Goal: Information Seeking & Learning: Learn about a topic

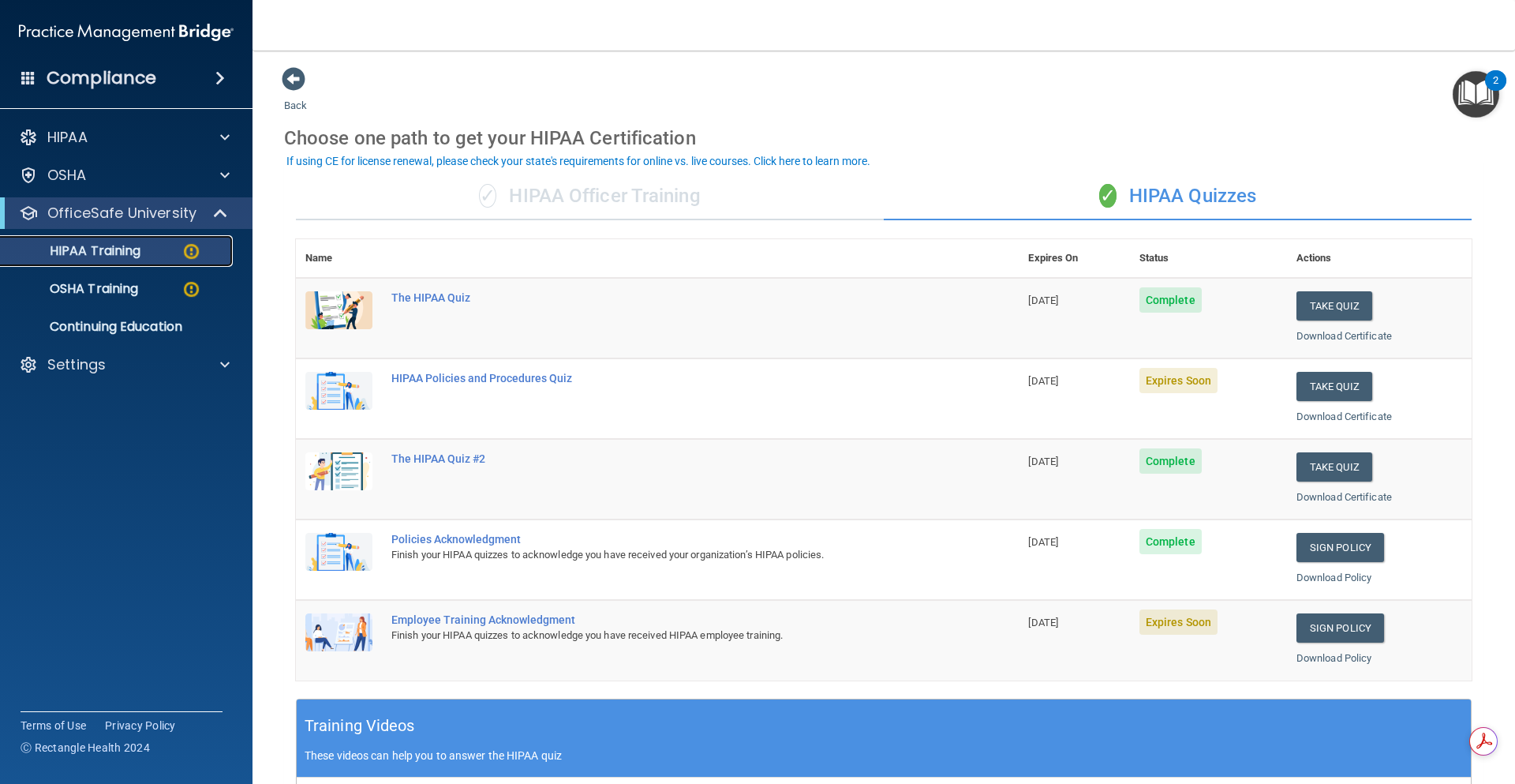
click at [116, 249] on p "HIPAA Training" at bounding box center [75, 251] width 130 height 15
click at [78, 363] on p "Settings" at bounding box center [76, 364] width 58 height 19
click at [88, 403] on p "My Account" at bounding box center [118, 402] width 215 height 15
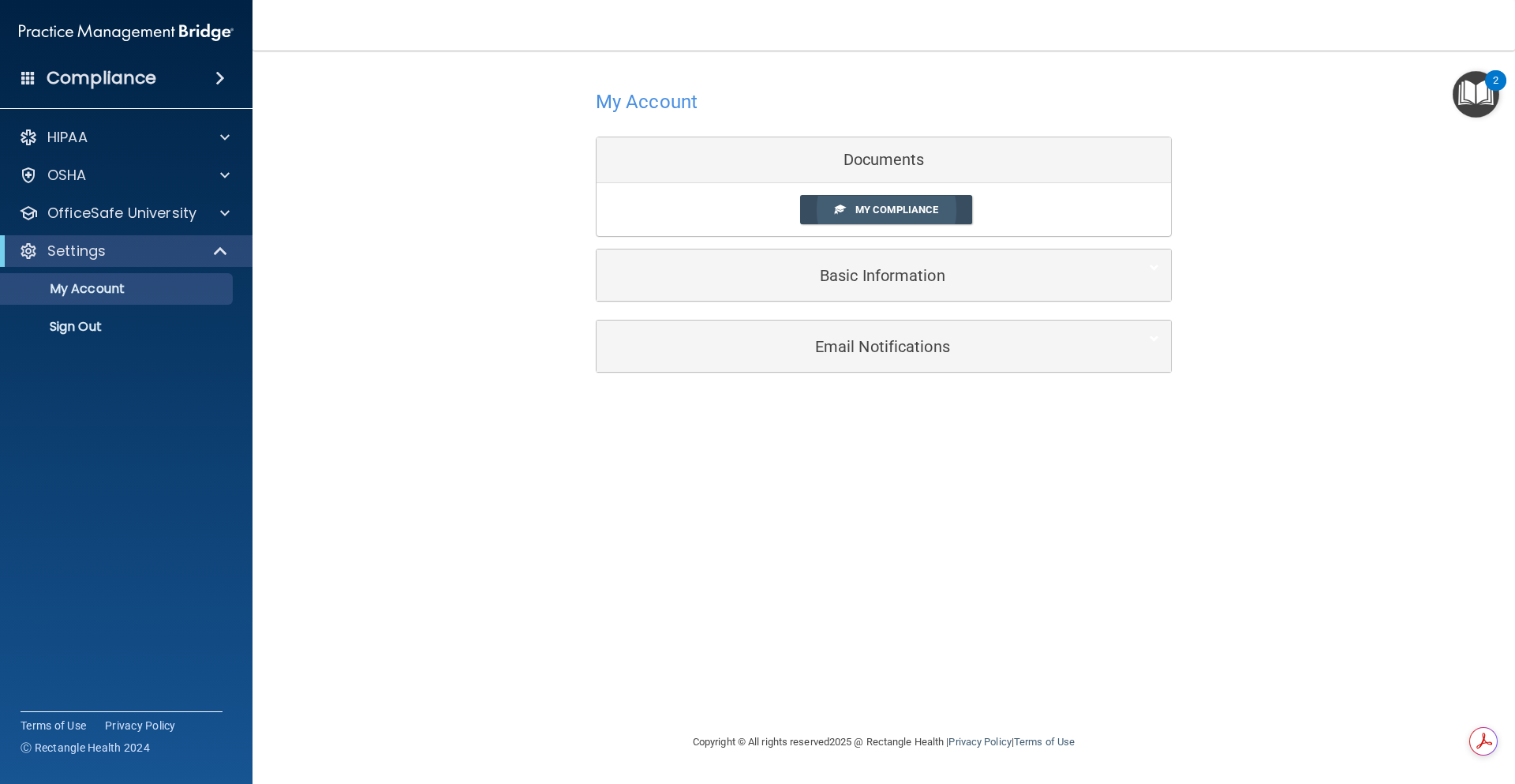
click at [864, 209] on span "My Compliance" at bounding box center [897, 209] width 83 height 12
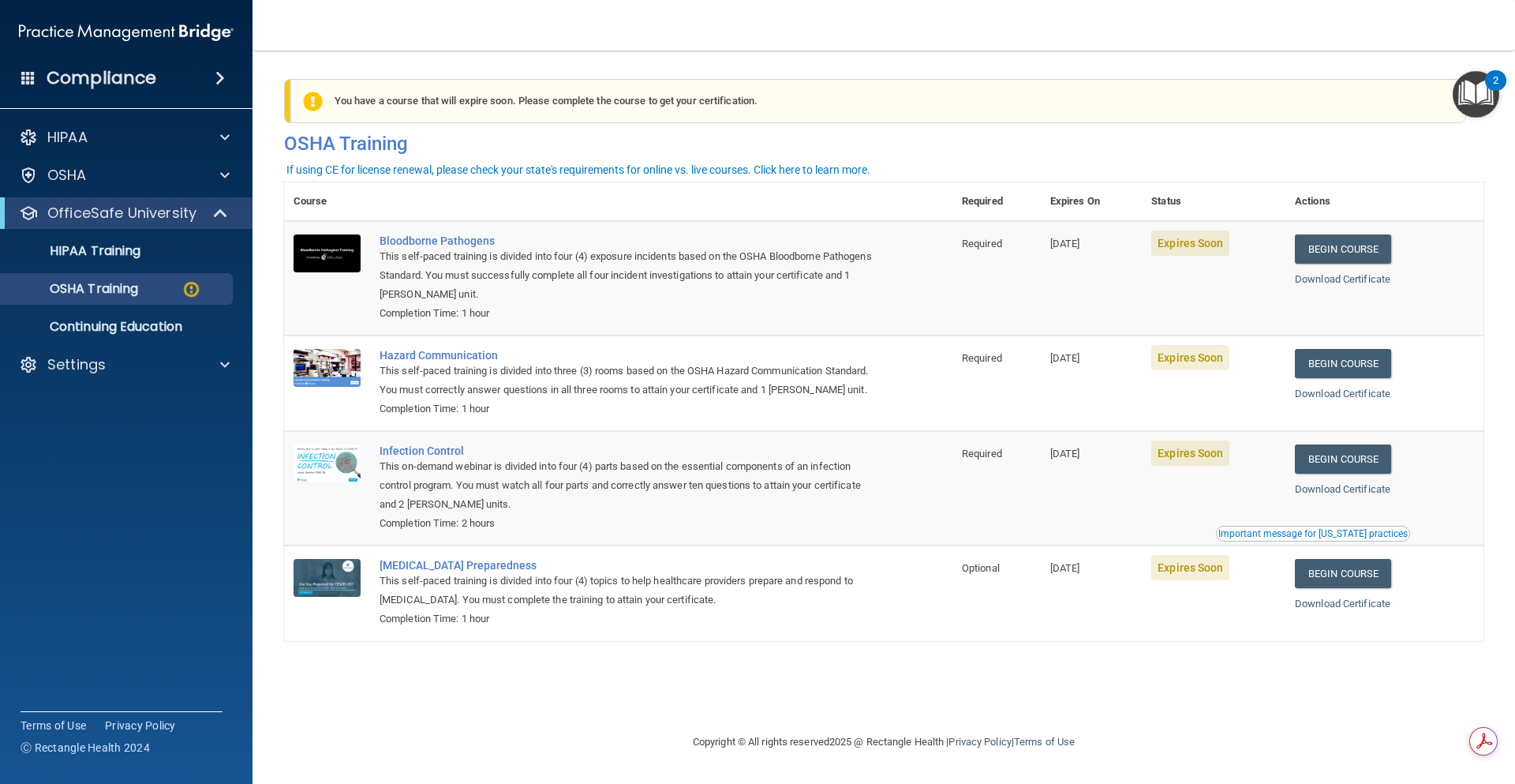
click at [95, 234] on ul "HIPAA Training OSHA Training Continuing Education" at bounding box center [127, 286] width 286 height 114
click at [96, 244] on p "HIPAA Training" at bounding box center [75, 251] width 130 height 15
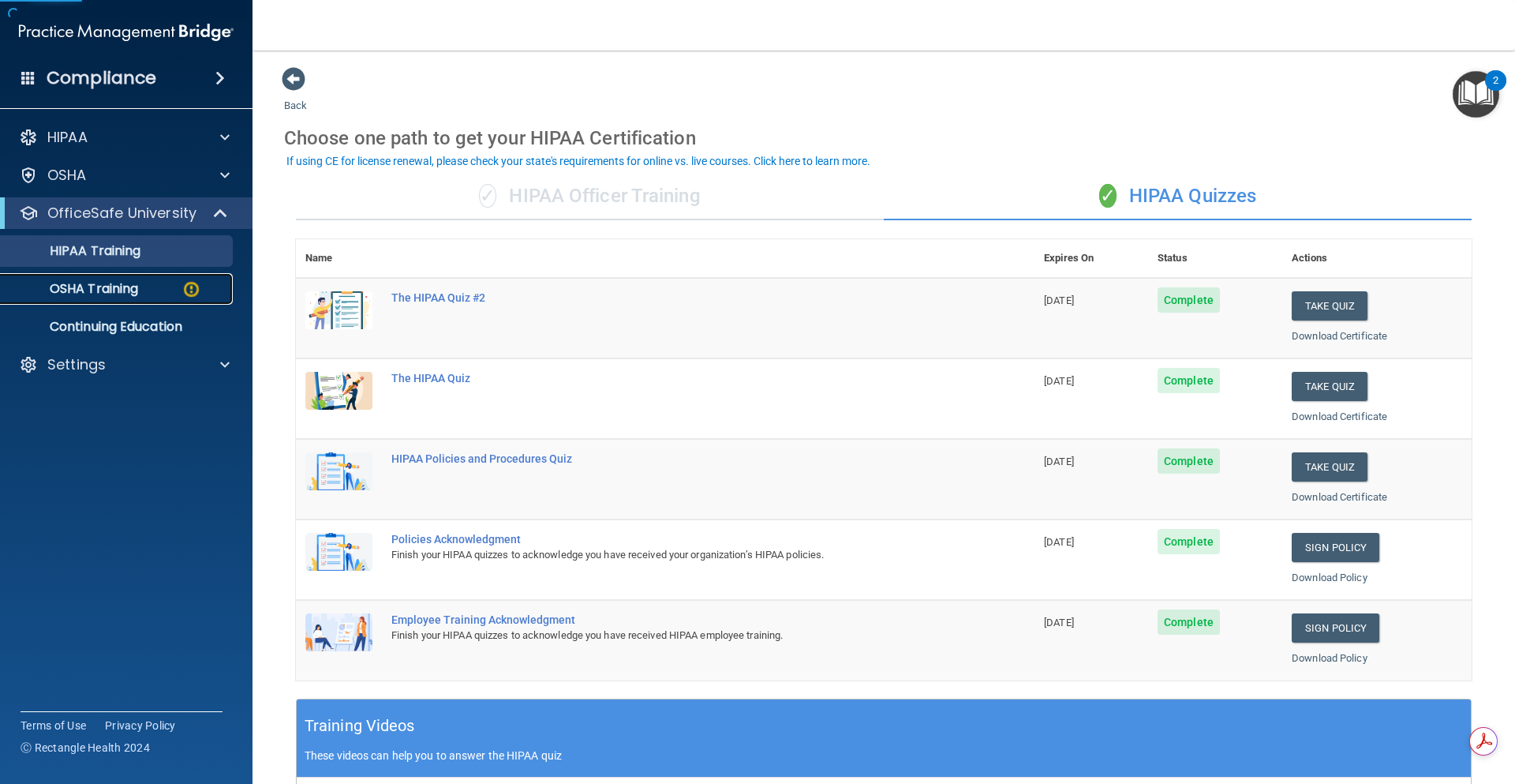
click at [88, 285] on p "OSHA Training" at bounding box center [74, 289] width 128 height 15
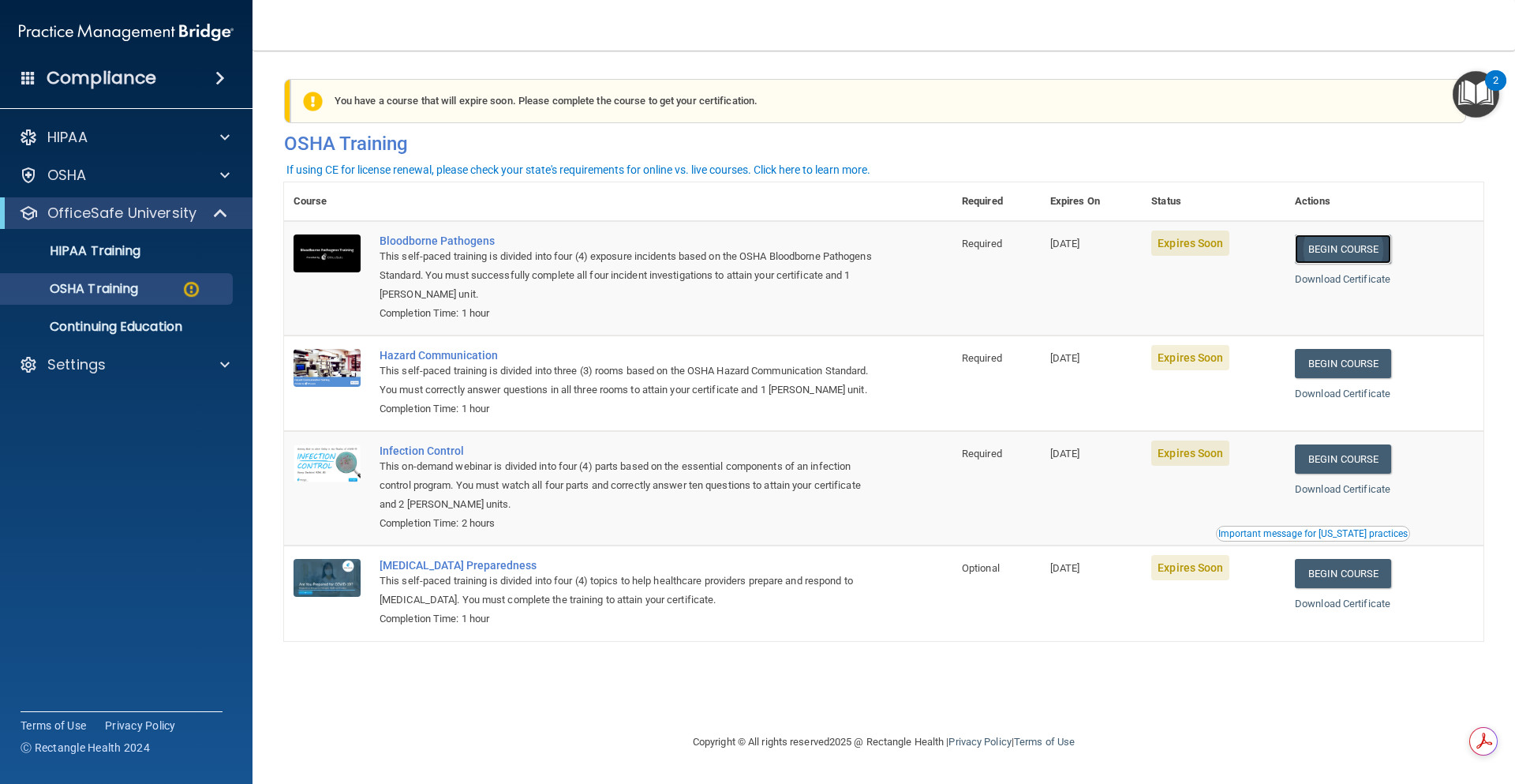
click at [1341, 251] on link "Begin Course" at bounding box center [1343, 249] width 97 height 29
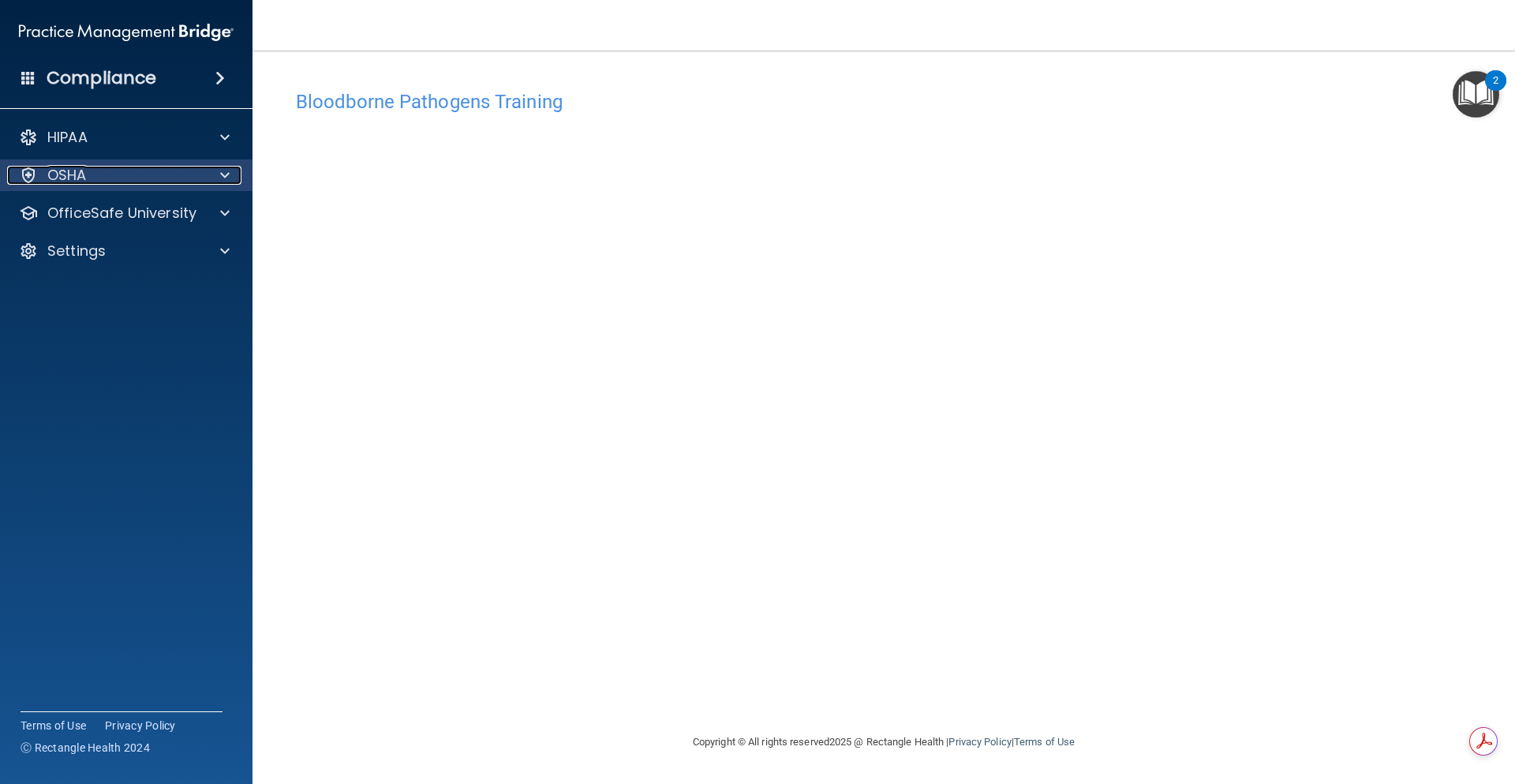
click at [233, 177] on div at bounding box center [222, 175] width 39 height 19
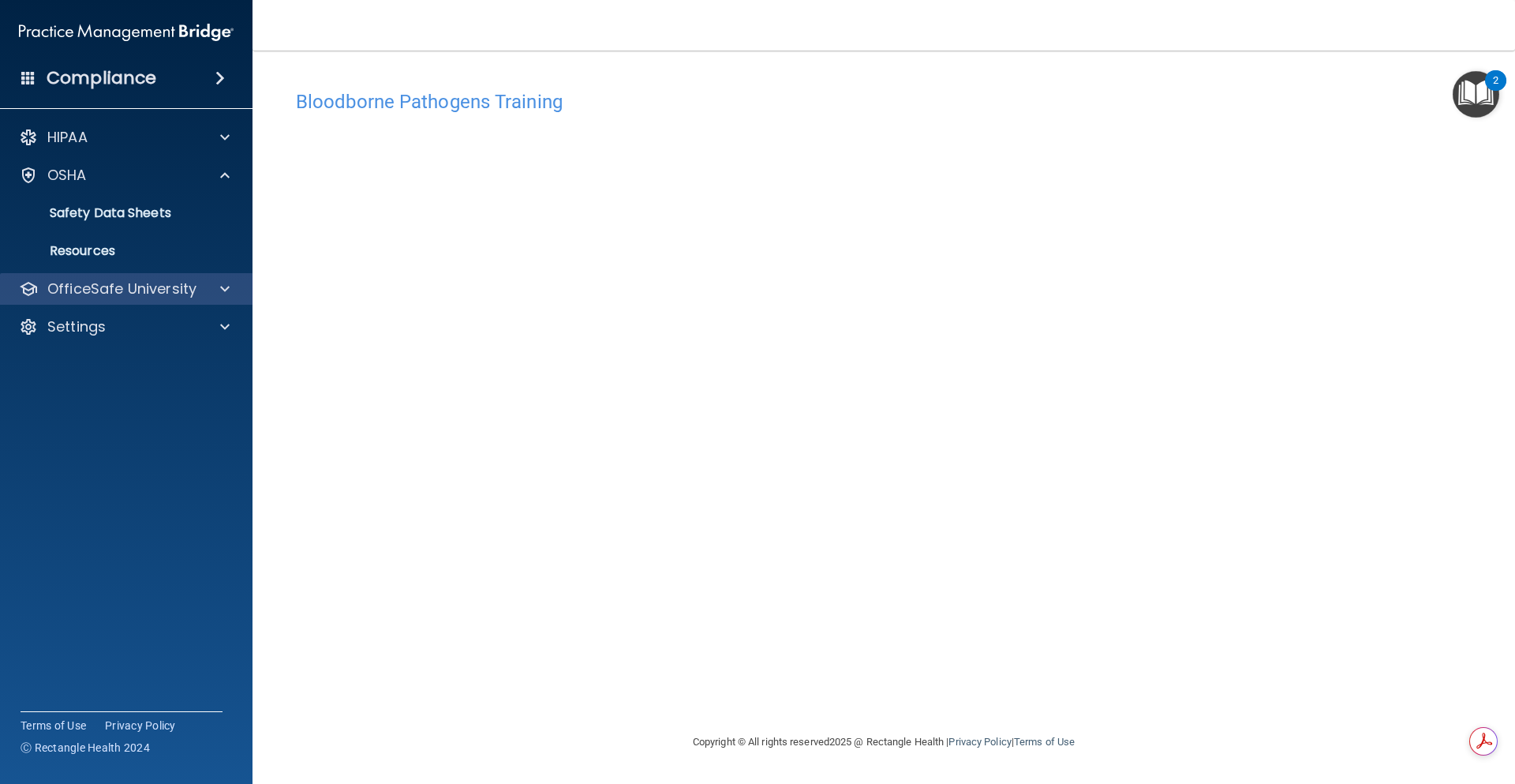
click at [114, 276] on div "OfficeSafe University" at bounding box center [127, 288] width 253 height 32
click at [218, 294] on div at bounding box center [222, 289] width 39 height 19
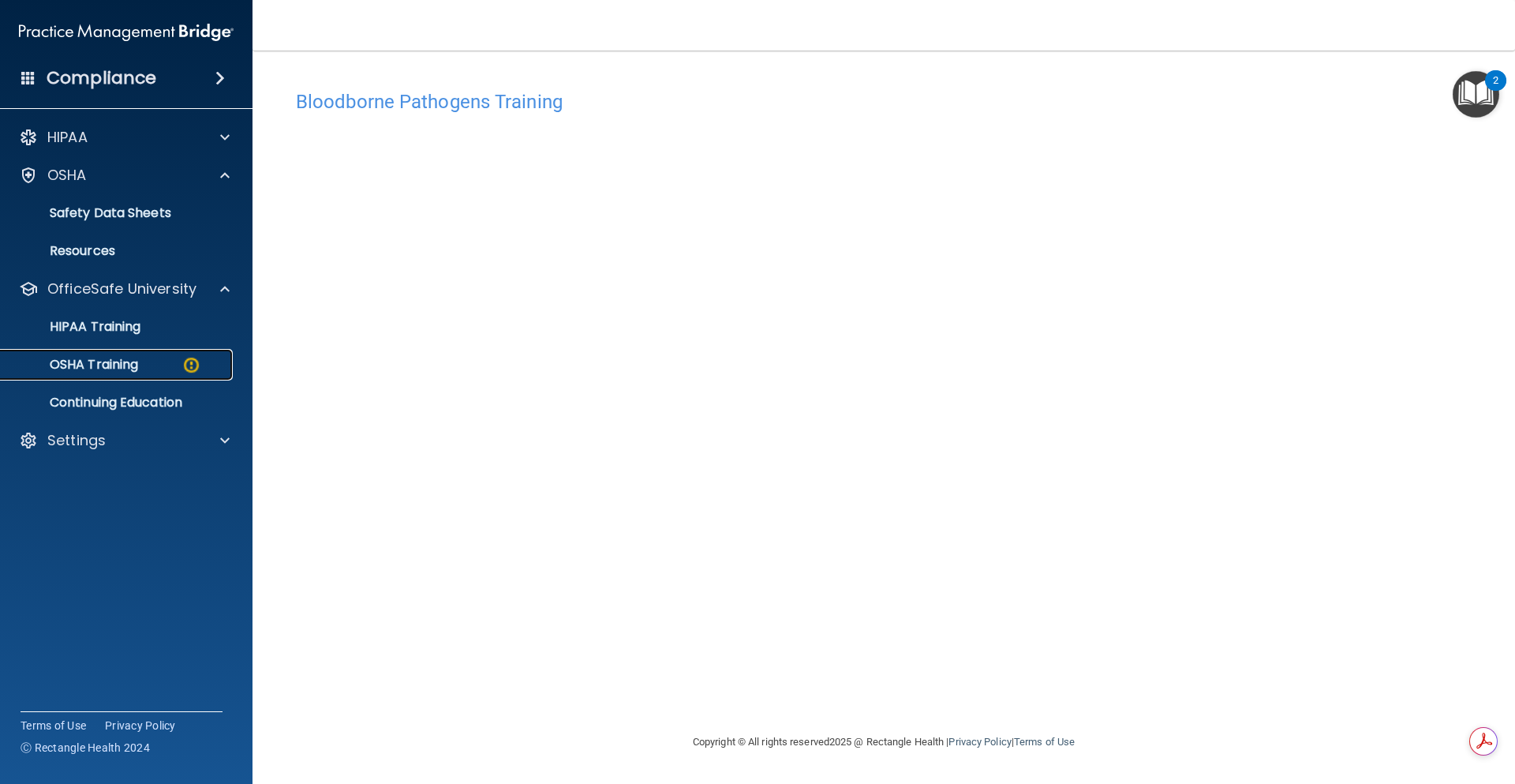
click at [140, 363] on div "OSHA Training" at bounding box center [118, 364] width 215 height 15
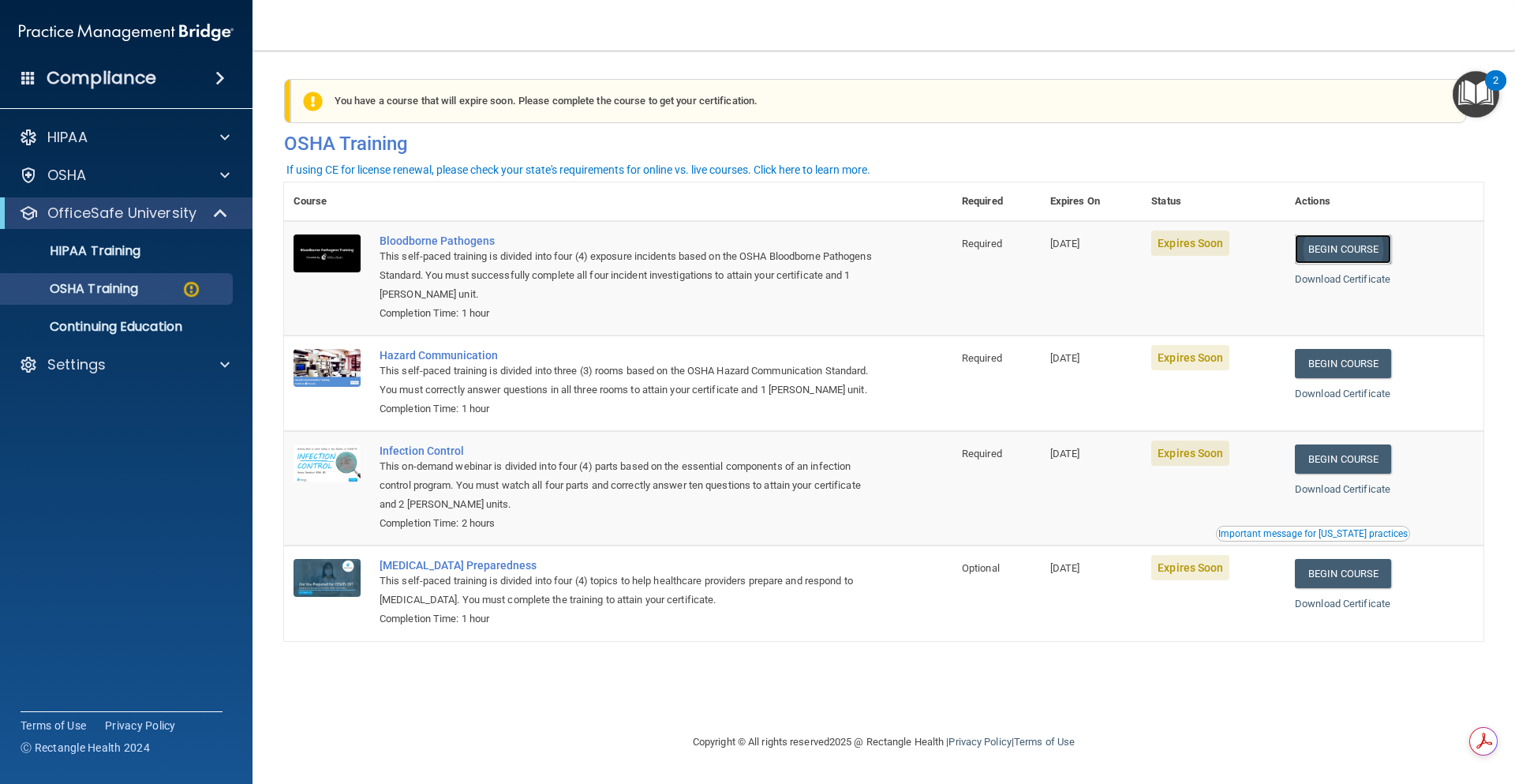
click at [1361, 251] on link "Begin Course" at bounding box center [1343, 249] width 97 height 29
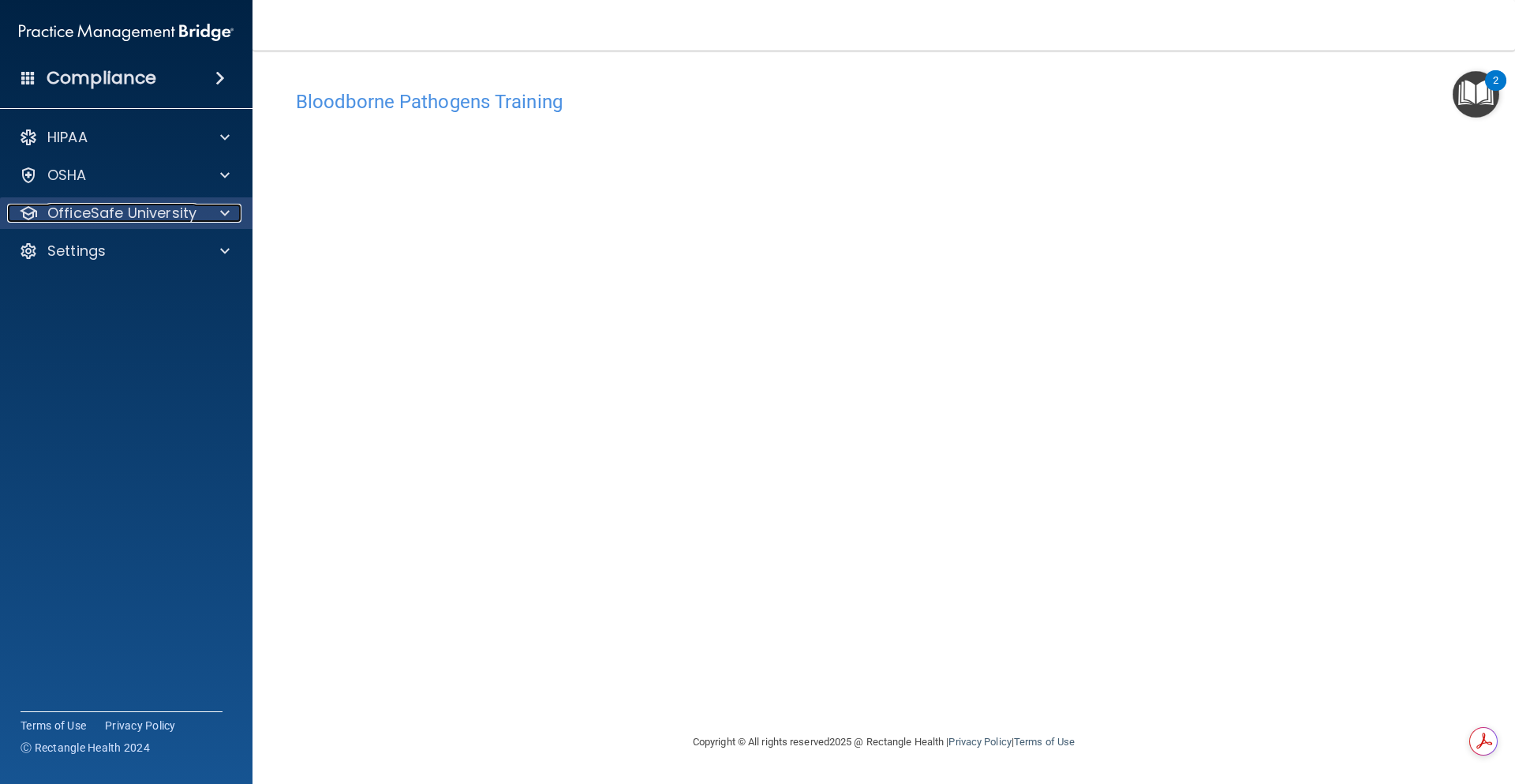
click at [221, 213] on div at bounding box center [222, 213] width 39 height 19
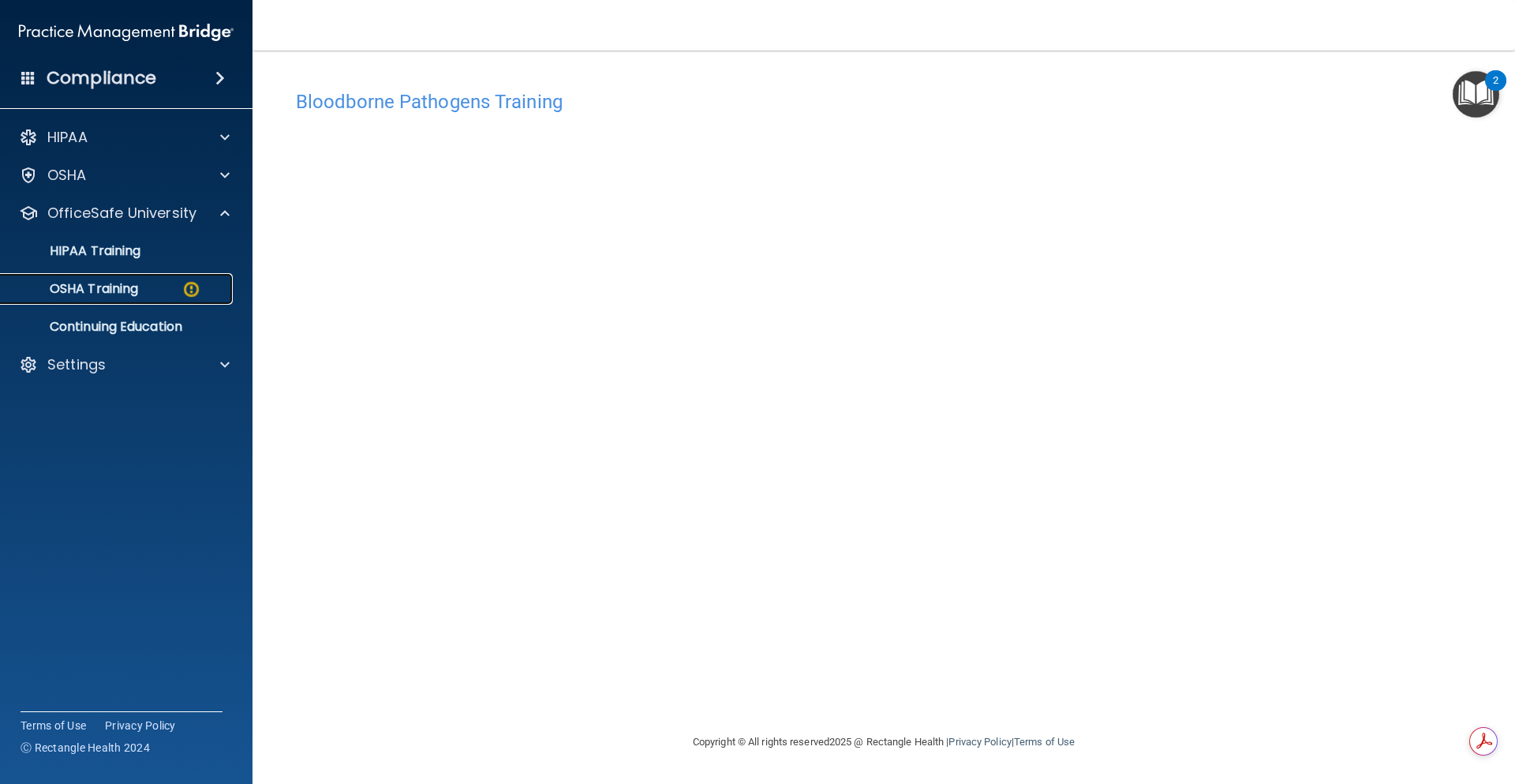
click at [162, 293] on div "OSHA Training" at bounding box center [118, 289] width 215 height 15
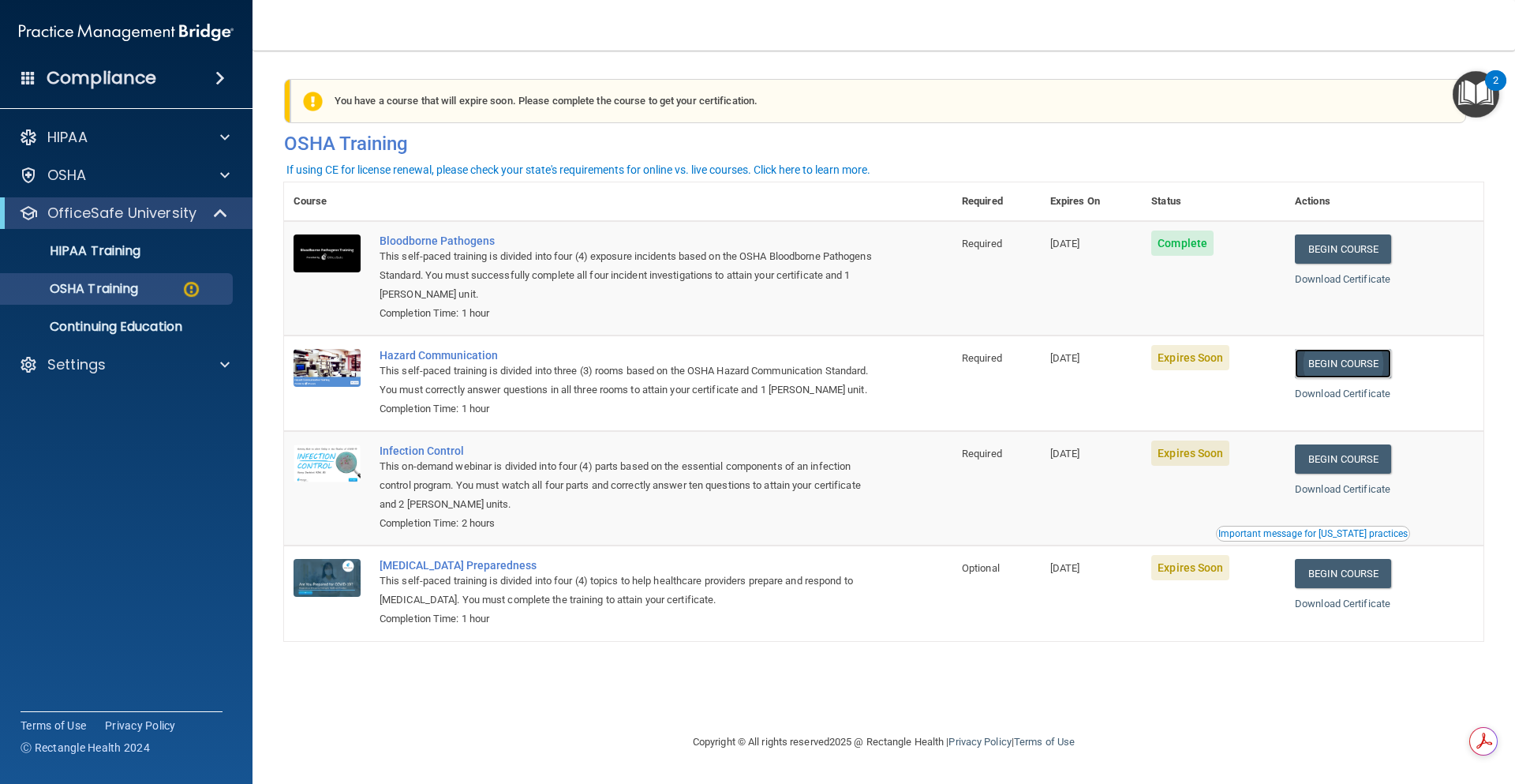
click at [1323, 363] on link "Begin Course" at bounding box center [1343, 363] width 97 height 29
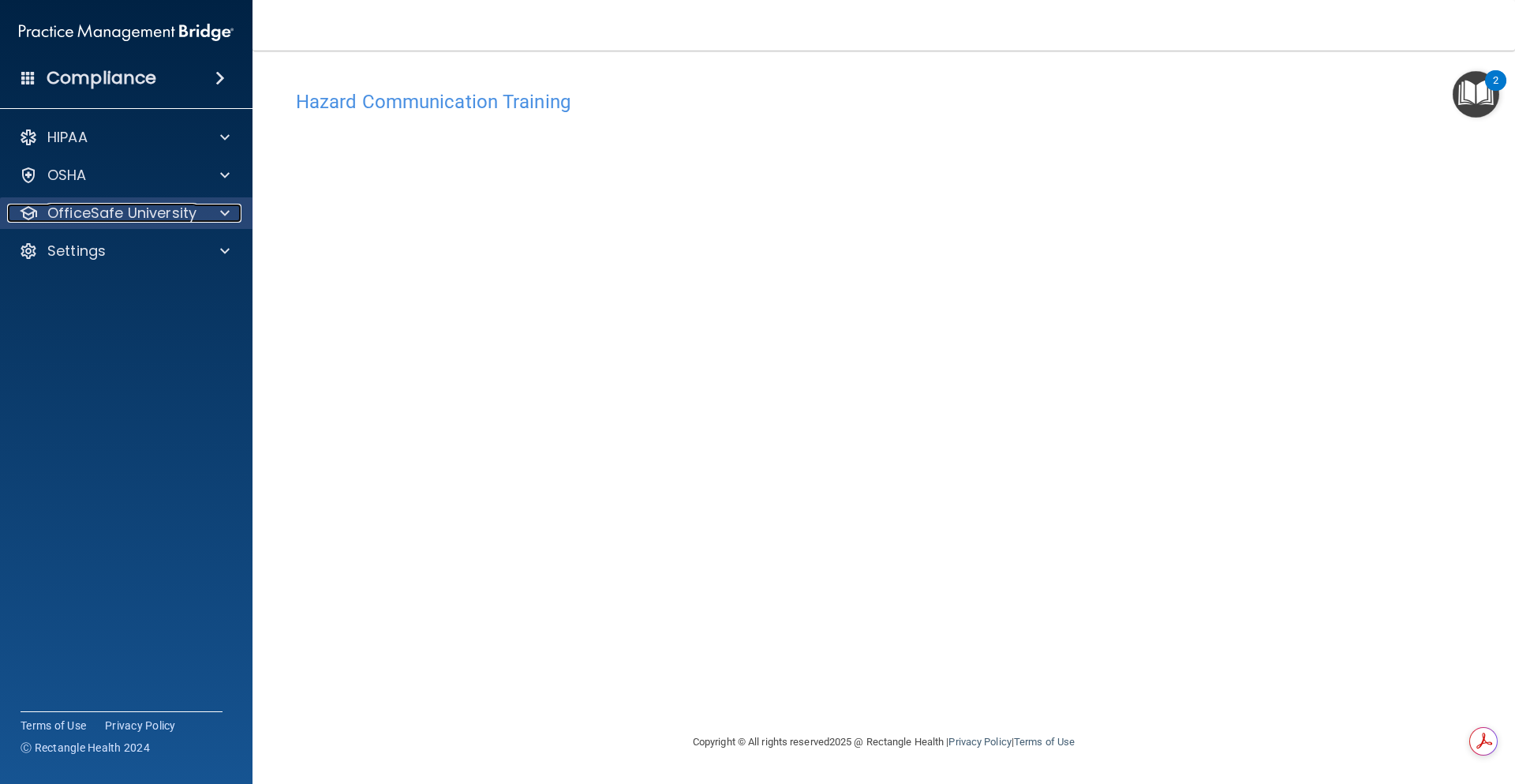
click at [227, 210] on span at bounding box center [225, 213] width 9 height 19
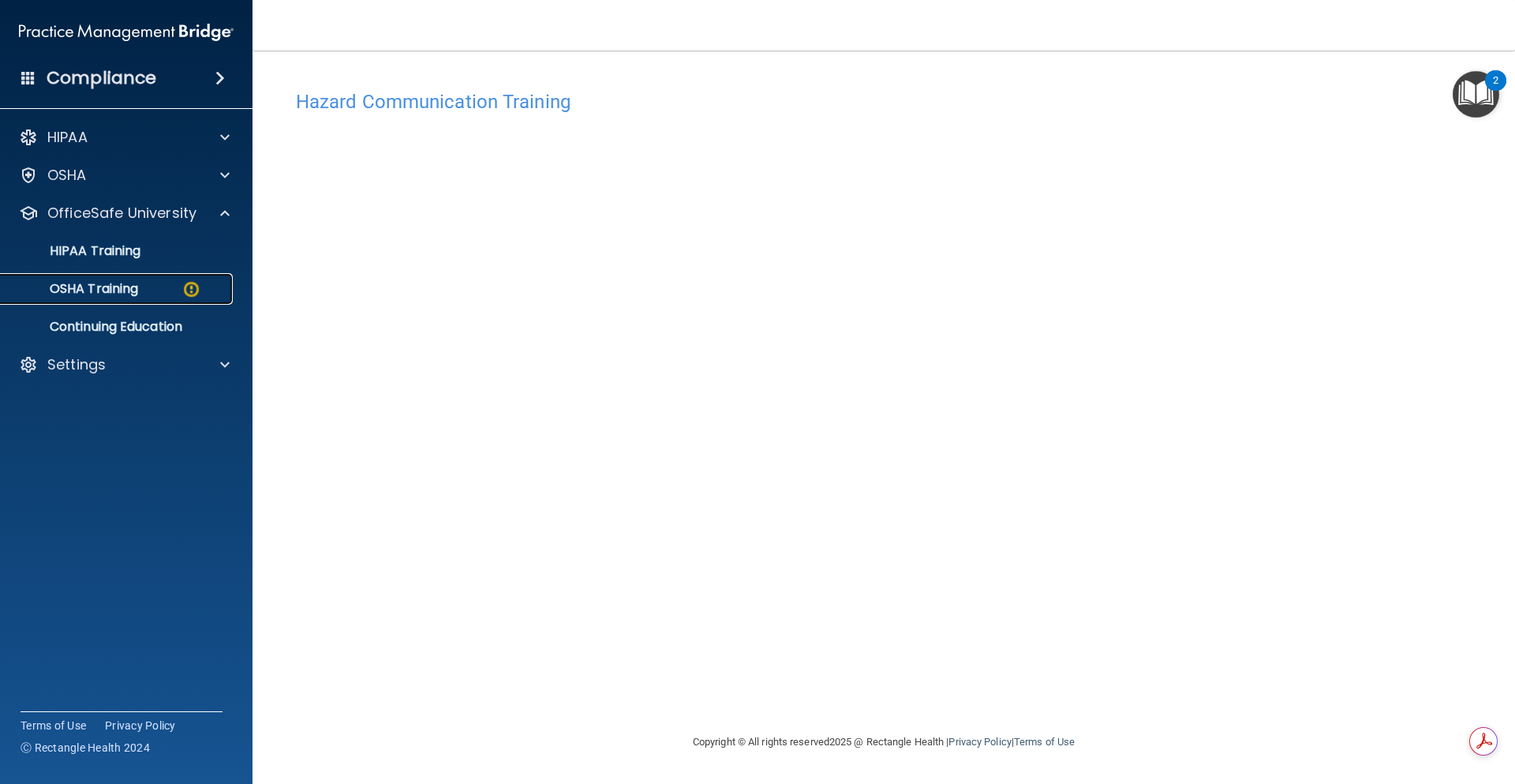
click at [130, 283] on p "OSHA Training" at bounding box center [74, 289] width 128 height 15
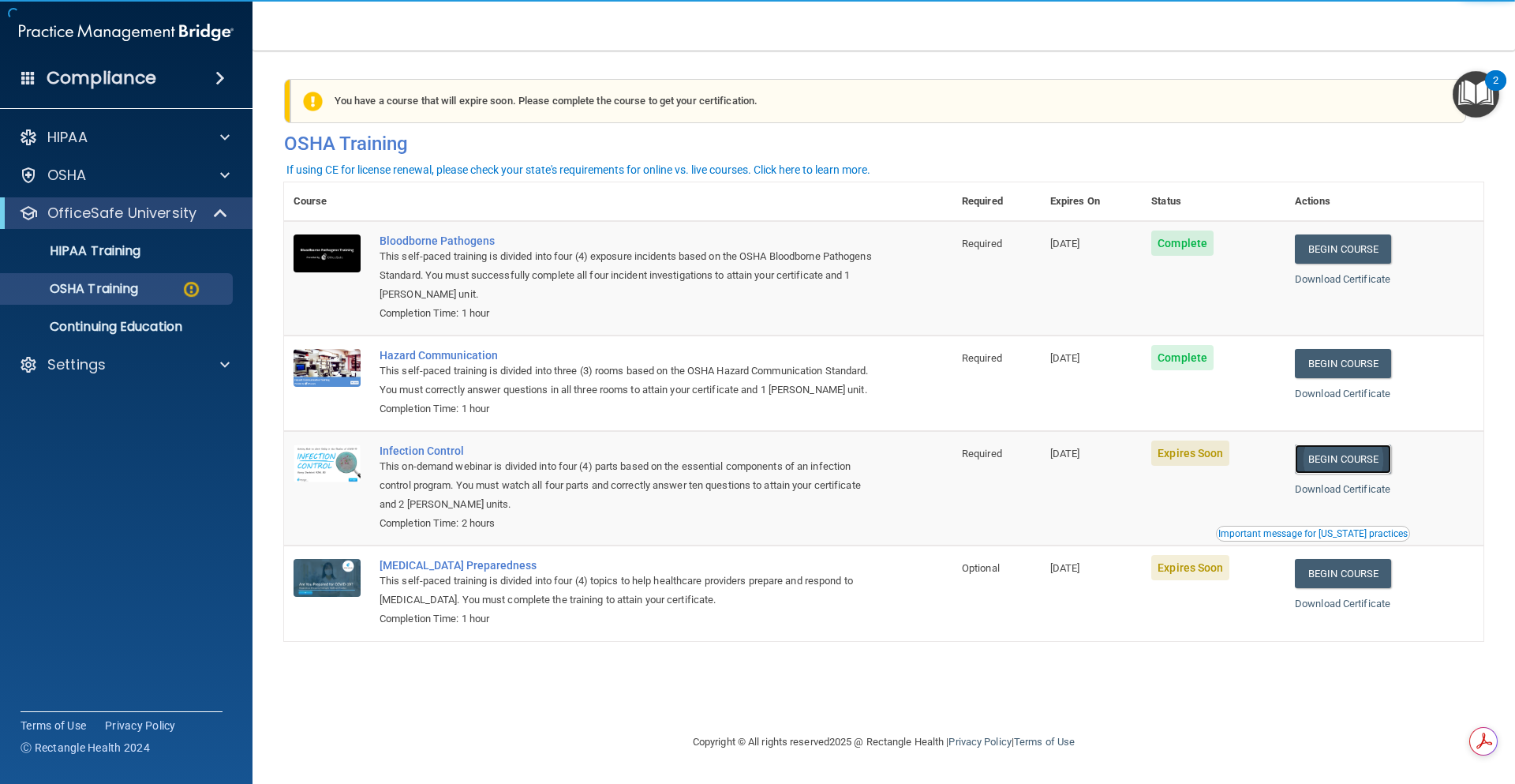
click at [1327, 474] on link "Begin Course" at bounding box center [1343, 459] width 97 height 29
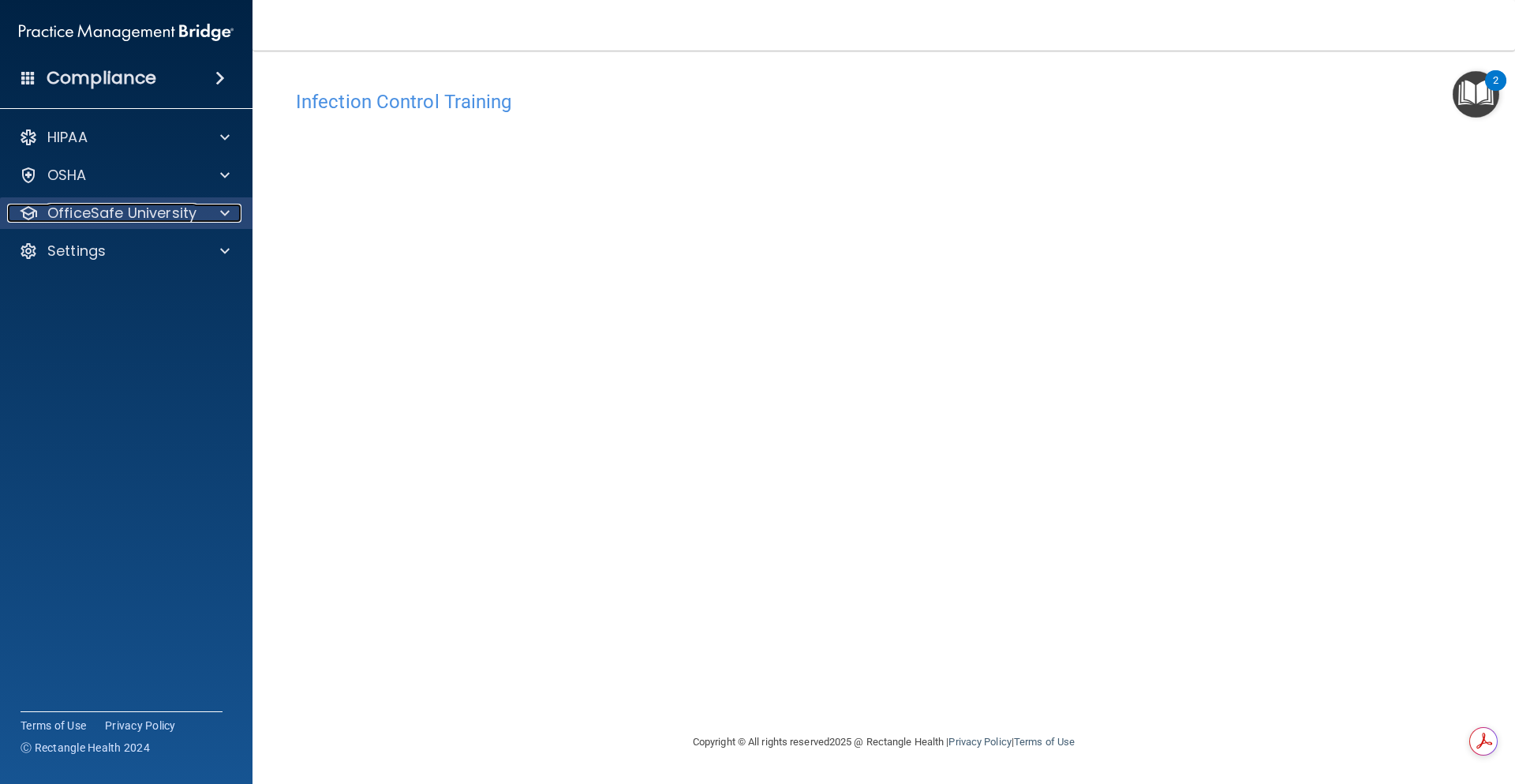
click at [221, 211] on div at bounding box center [222, 213] width 39 height 19
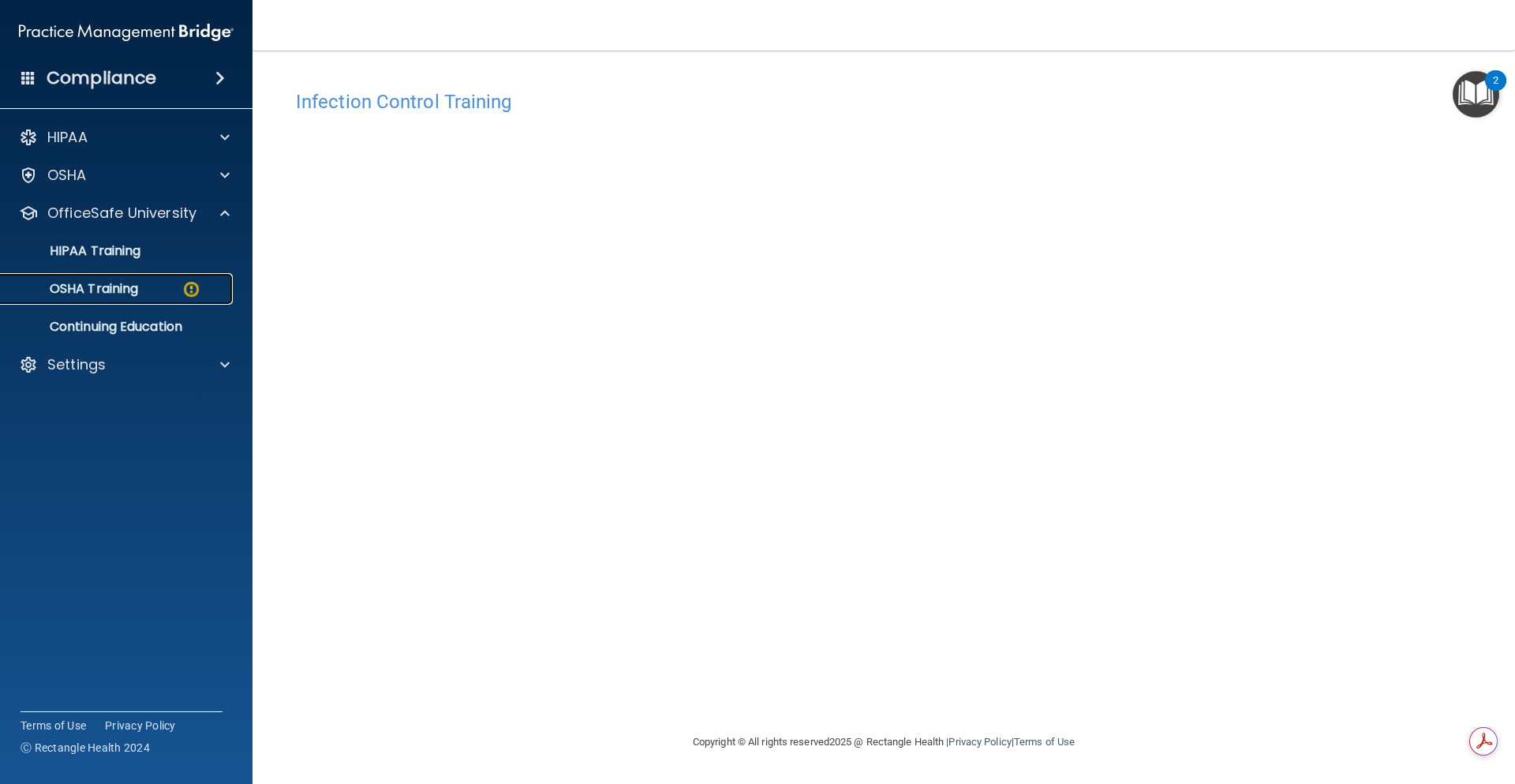
click at [135, 295] on p "OSHA Training" at bounding box center [74, 289] width 128 height 15
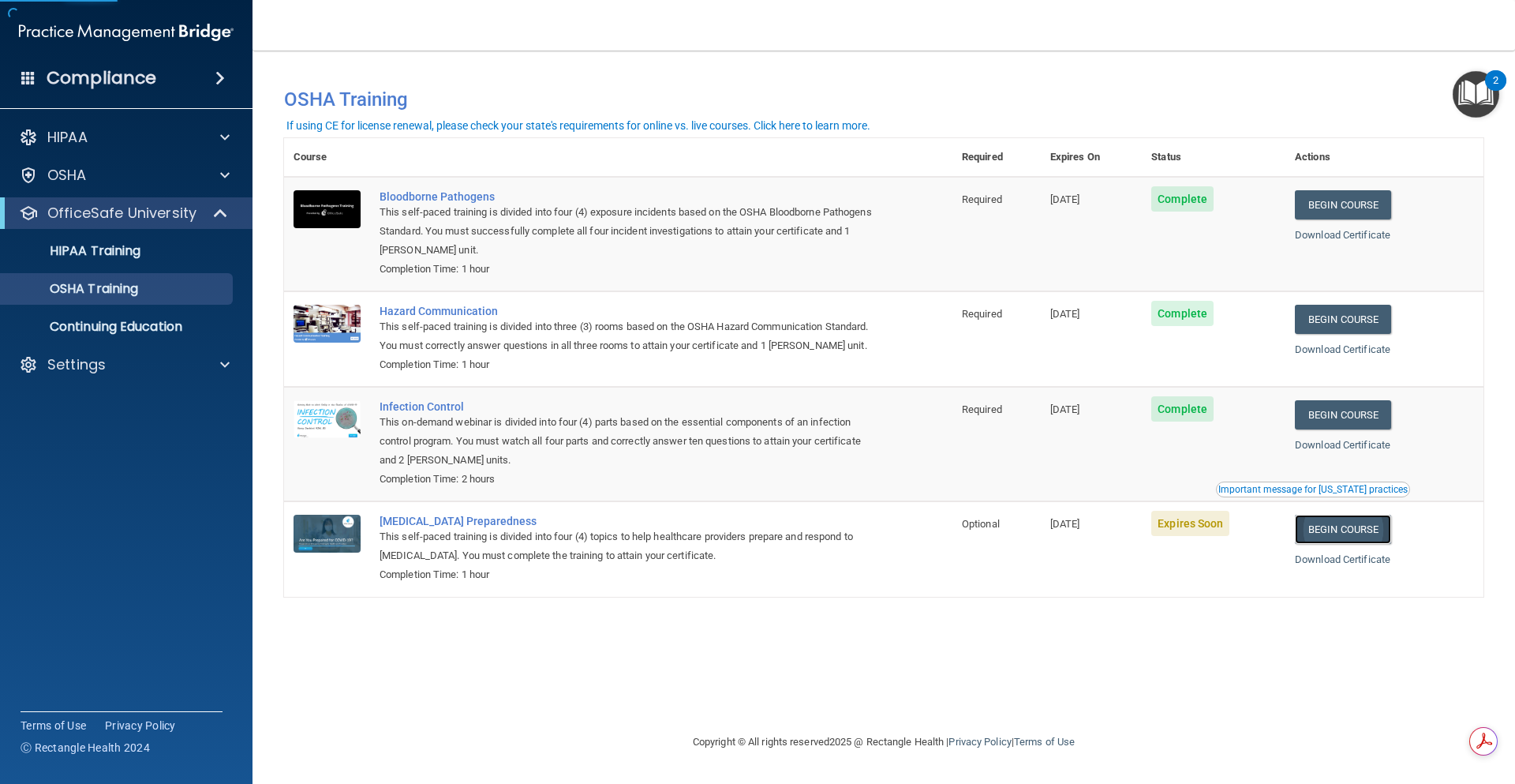
click at [1340, 544] on link "Begin Course" at bounding box center [1343, 529] width 97 height 29
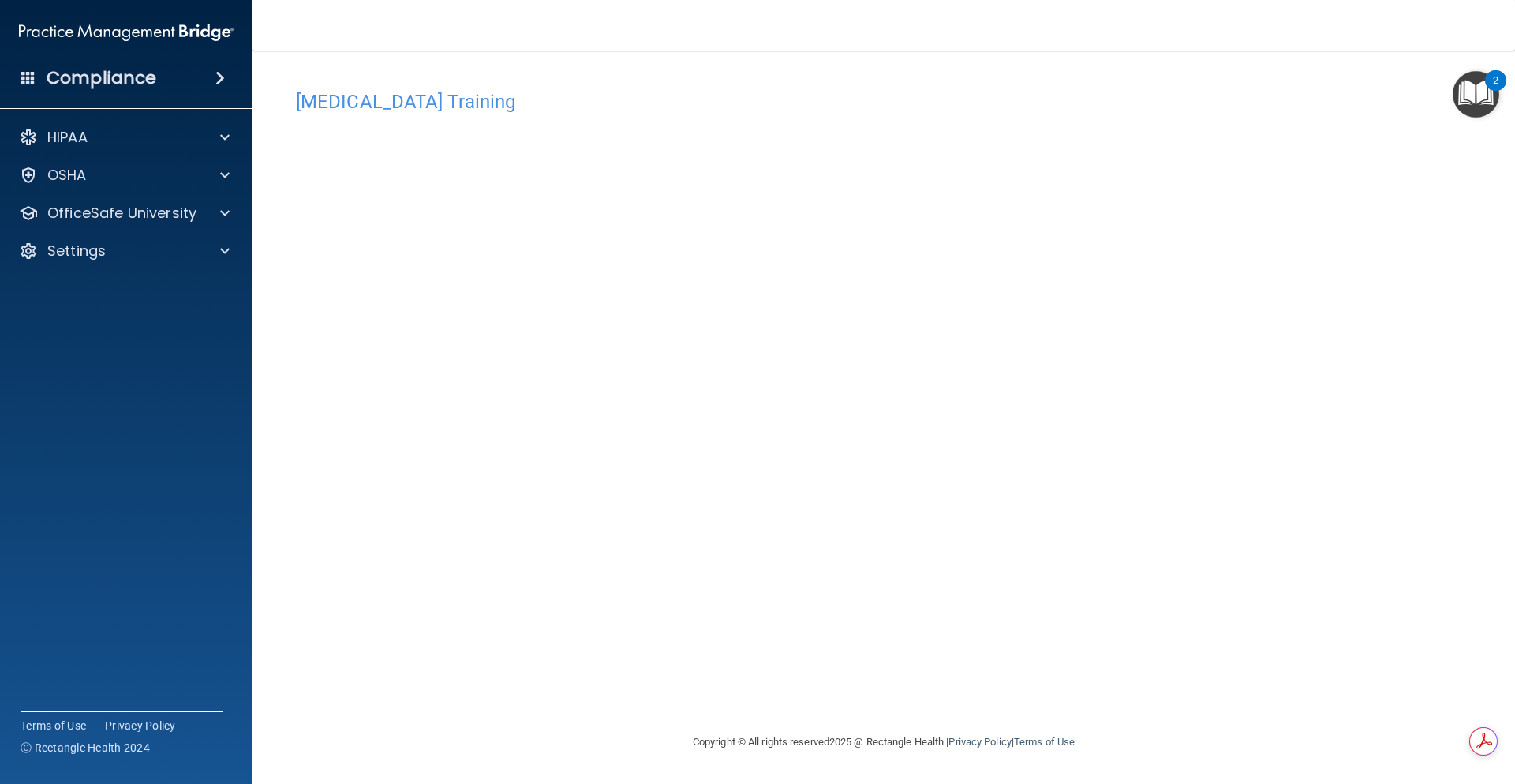
click at [1225, 446] on div "[MEDICAL_DATA] Training This course doesn’t expire until [DATE]. Are you sure y…" at bounding box center [883, 407] width 1200 height 651
click at [227, 180] on span at bounding box center [225, 175] width 9 height 19
click at [1244, 169] on div "[MEDICAL_DATA] Training This course doesn’t expire until [DATE]. Are you sure y…" at bounding box center [883, 407] width 1200 height 651
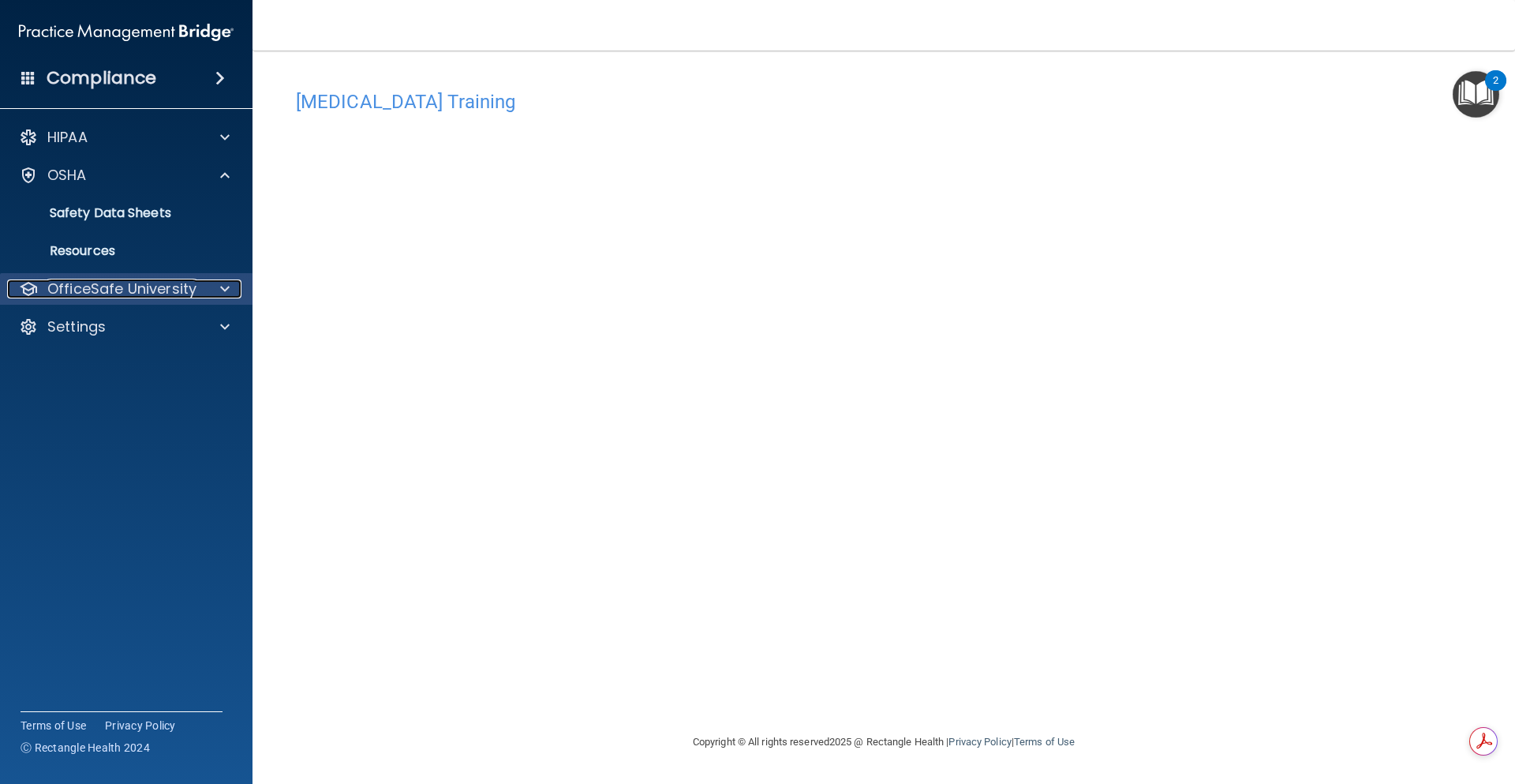
click at [196, 289] on div "OfficeSafe University" at bounding box center [104, 289] width 196 height 19
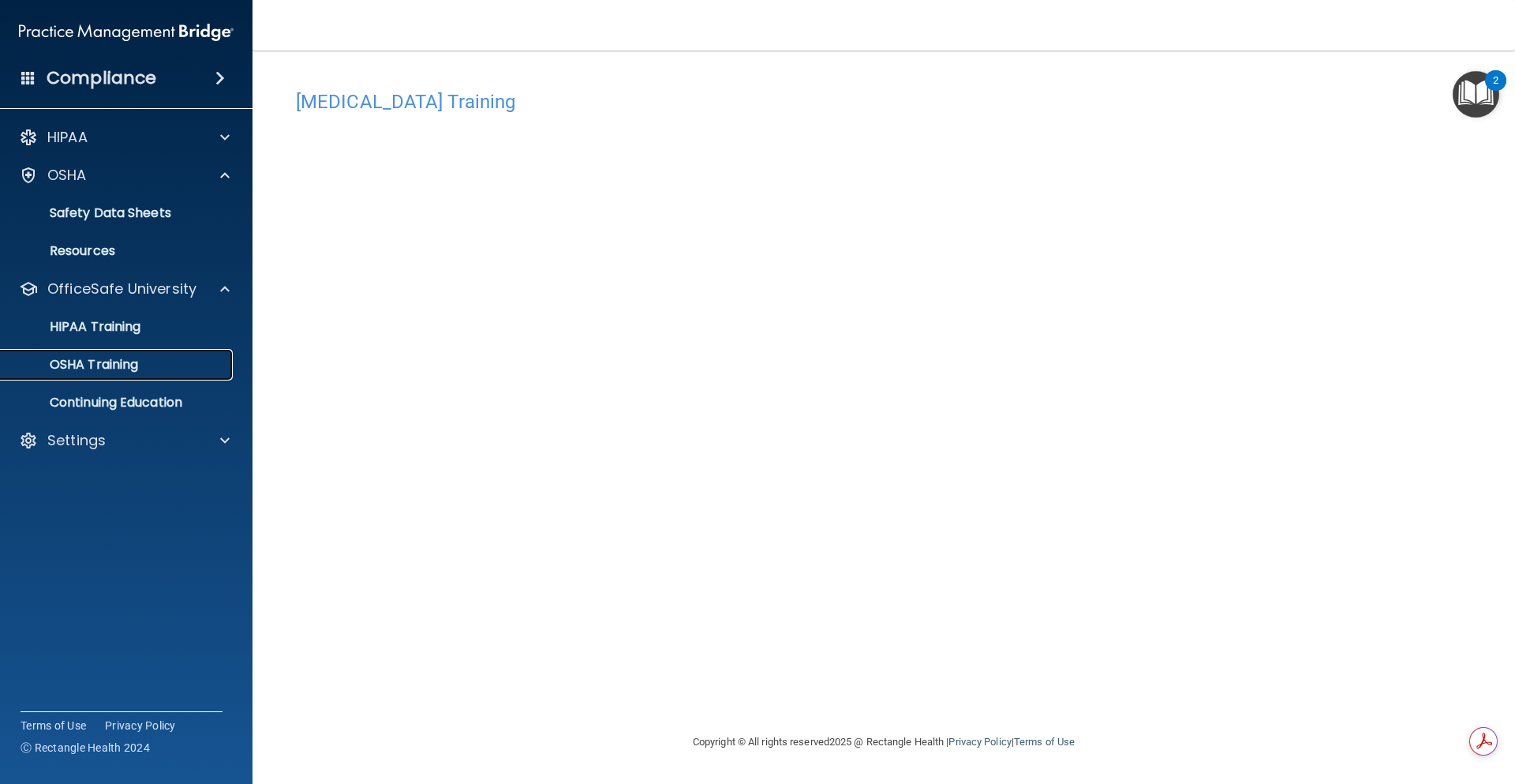
click at [101, 361] on p "OSHA Training" at bounding box center [74, 364] width 128 height 15
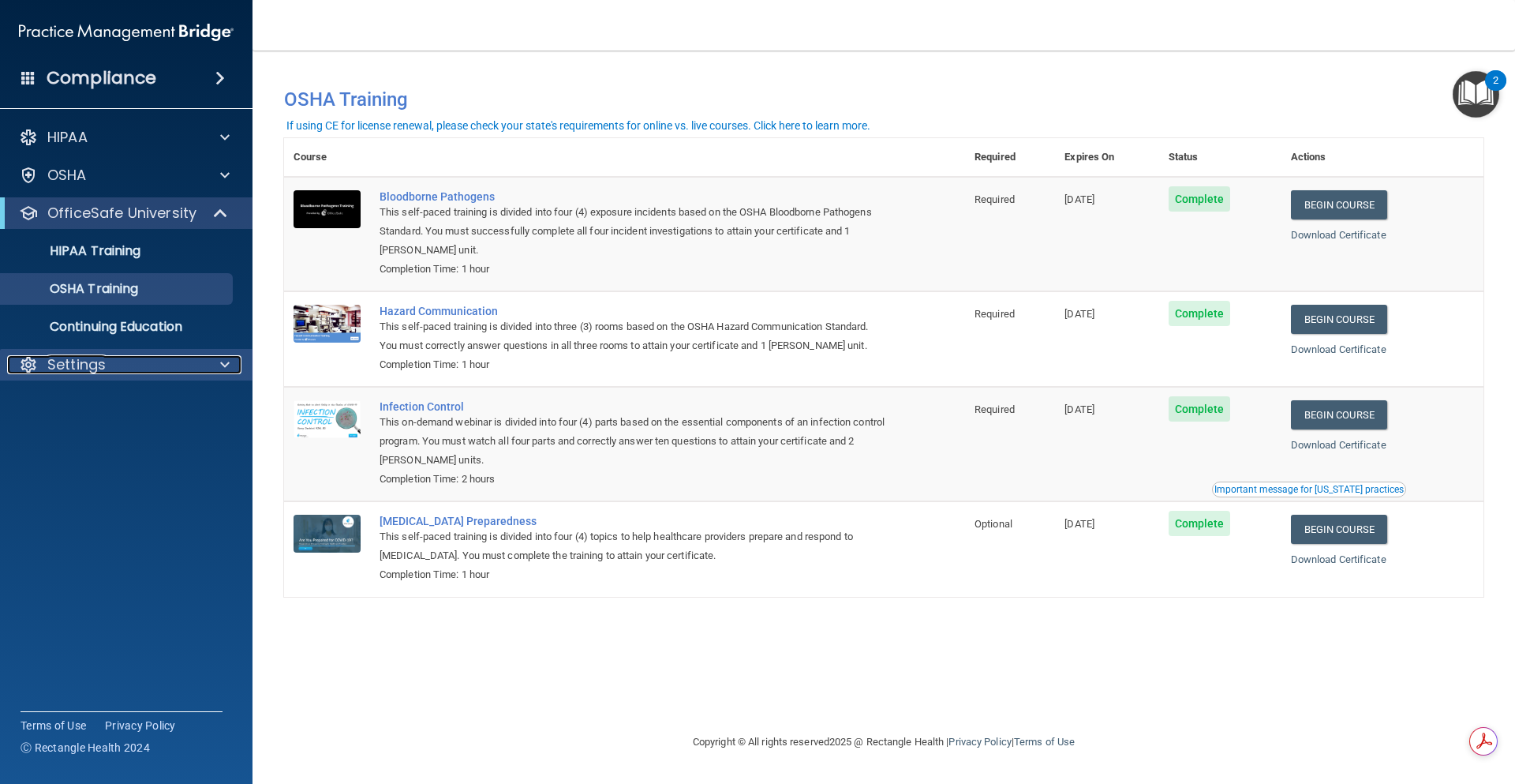
click at [68, 365] on p "Settings" at bounding box center [76, 364] width 58 height 19
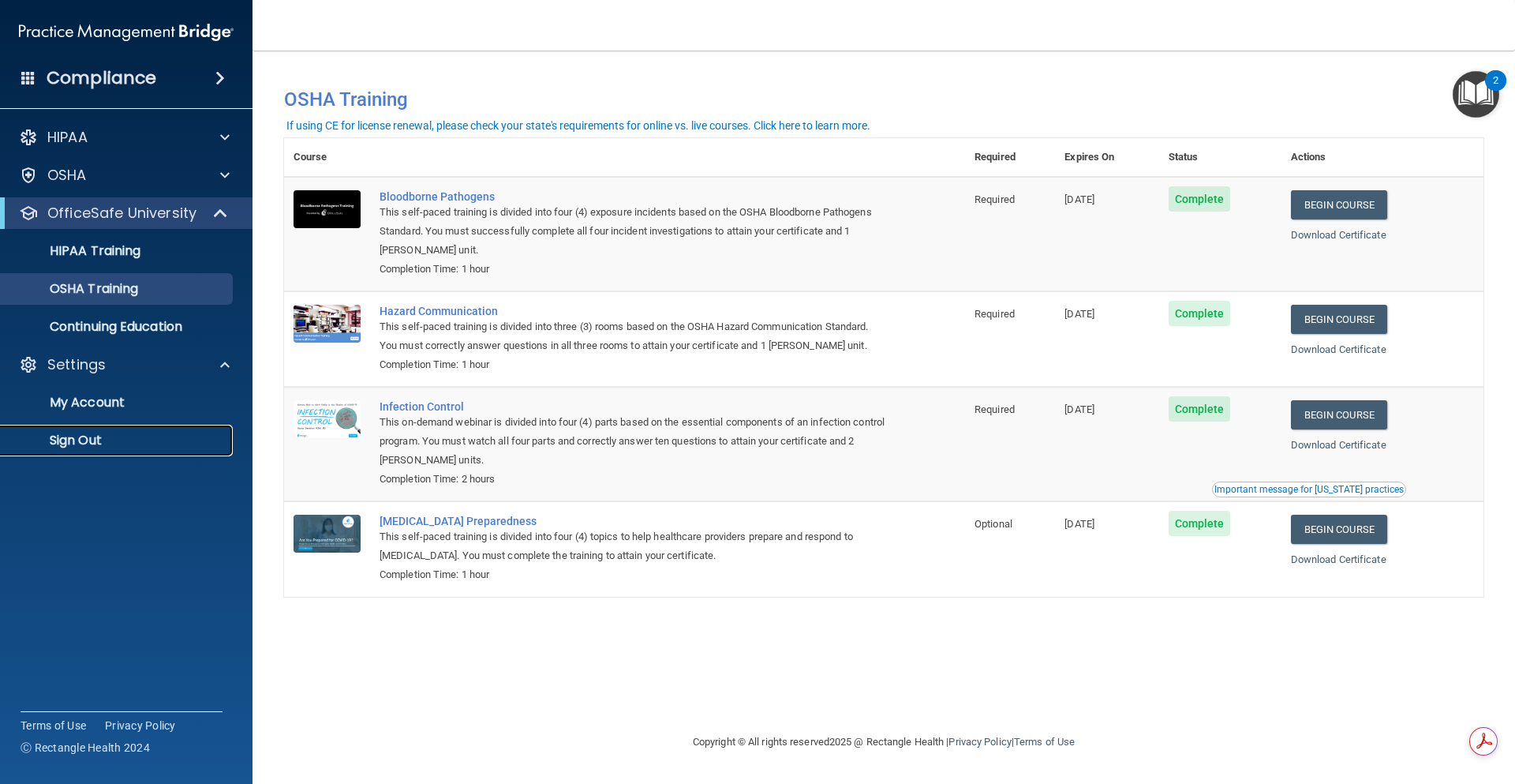
click at [81, 433] on p "Sign Out" at bounding box center [118, 440] width 215 height 15
